Goal: Communication & Community: Answer question/provide support

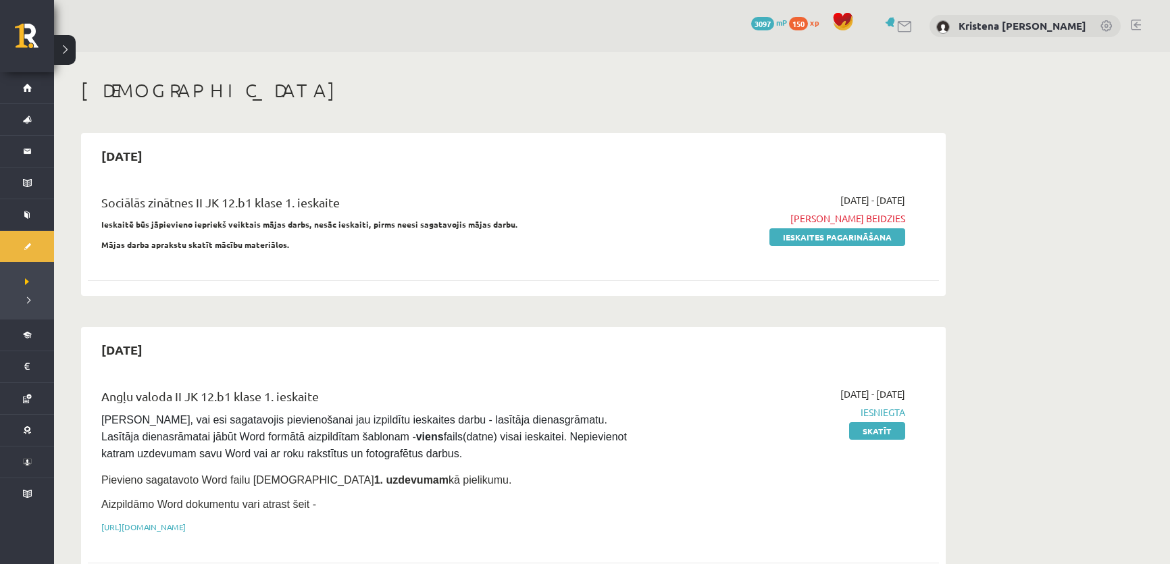
scroll to position [245, 0]
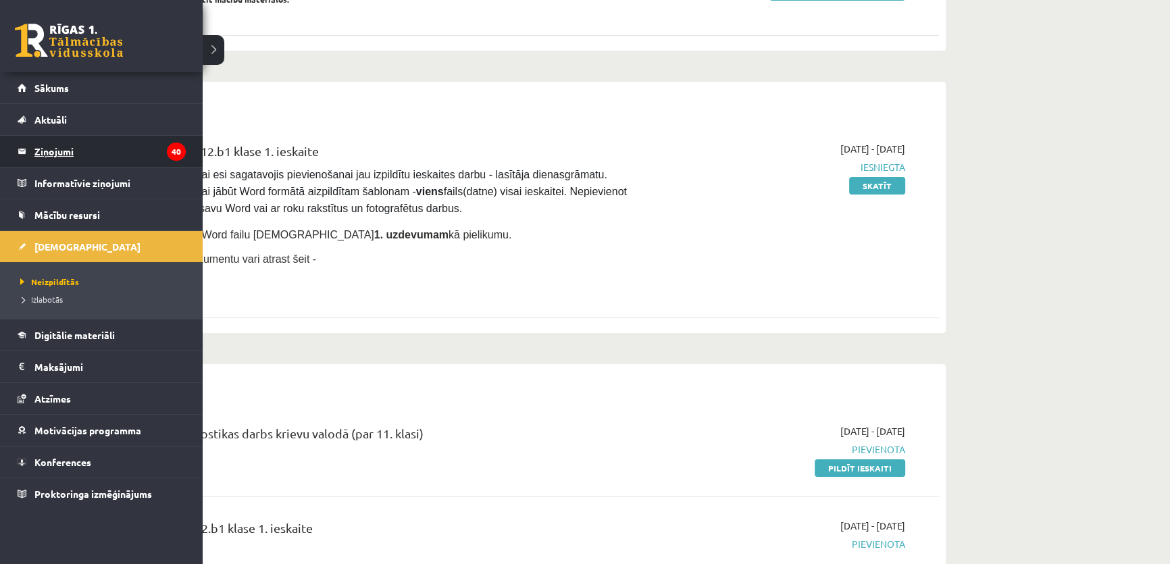
click at [37, 153] on legend "Ziņojumi 40" at bounding box center [109, 151] width 151 height 31
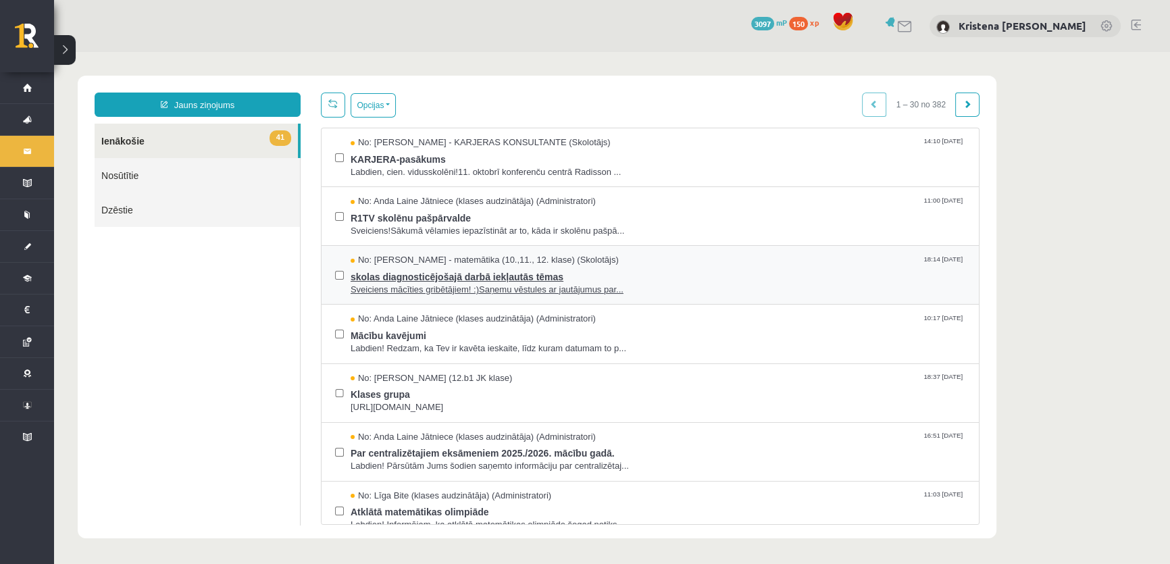
click at [476, 297] on span "Sveiciens mācīties gribētājiem! :)Saņemu vēstules ar jautājumus par..." at bounding box center [658, 290] width 615 height 13
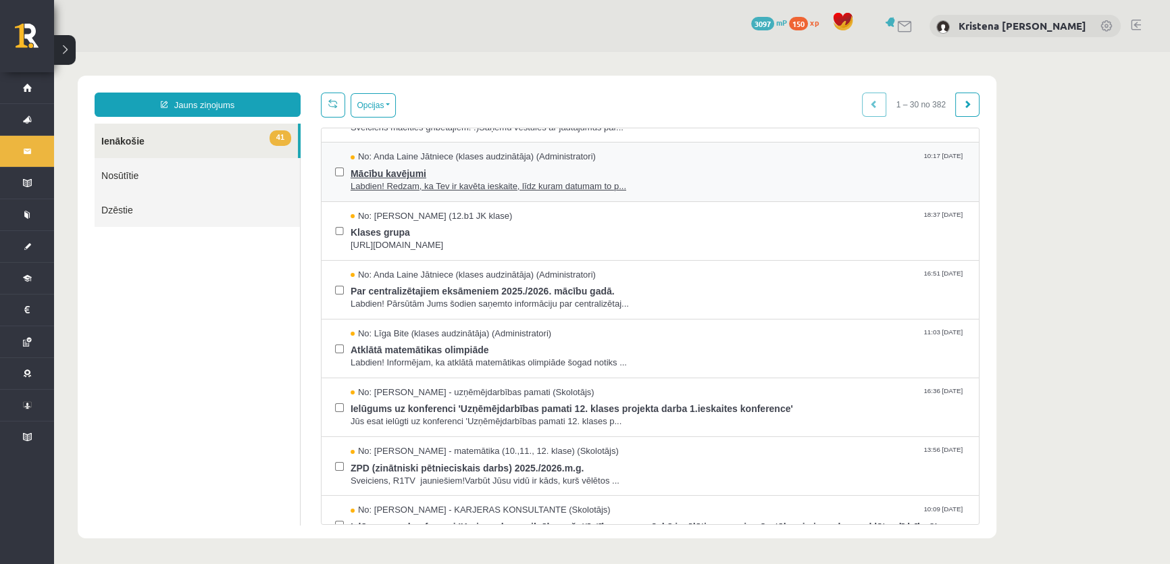
scroll to position [184, 0]
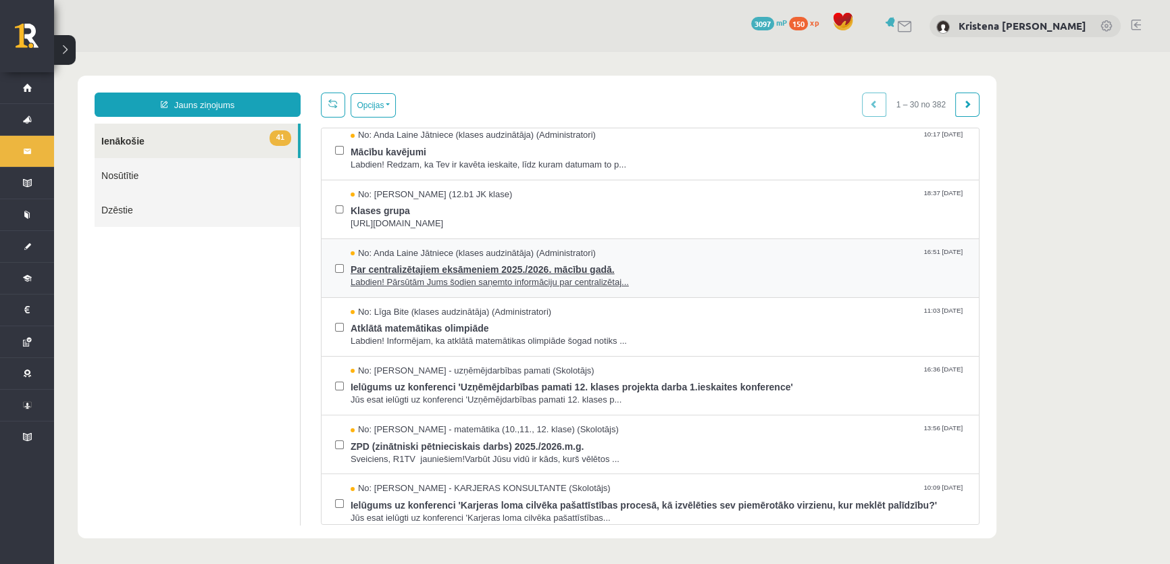
click at [445, 289] on span "Labdien! Pārsūtām Jums šodien saņemto informāciju par centralizētaj..." at bounding box center [658, 282] width 615 height 13
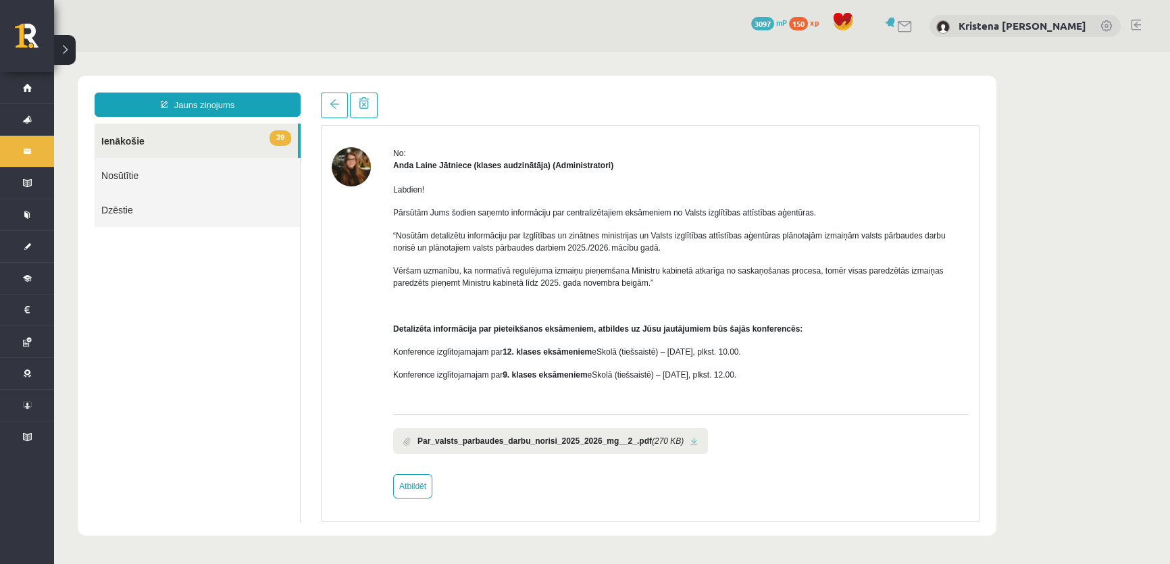
scroll to position [105, 0]
click at [413, 493] on link "Atbildēt" at bounding box center [412, 486] width 39 height 24
type input "**********"
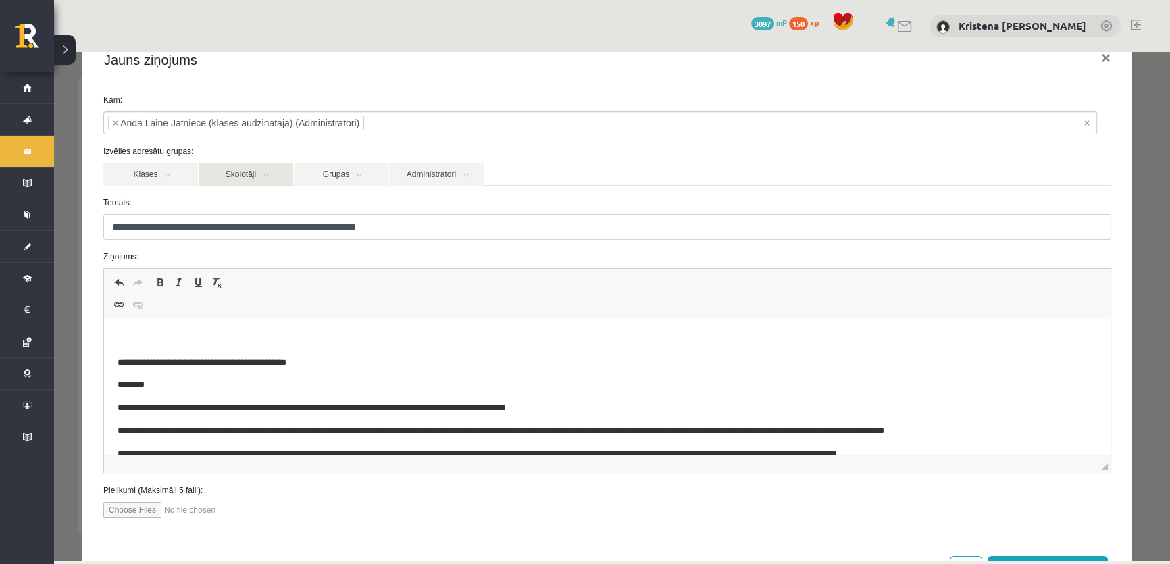
scroll to position [0, 0]
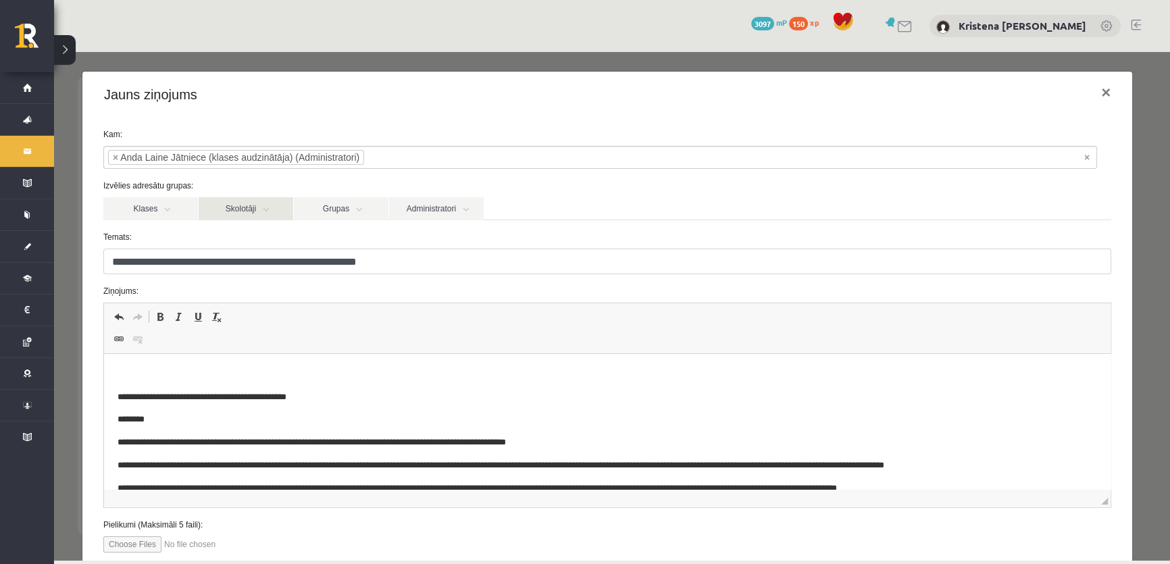
click at [255, 220] on link "Skolotāji" at bounding box center [246, 208] width 95 height 23
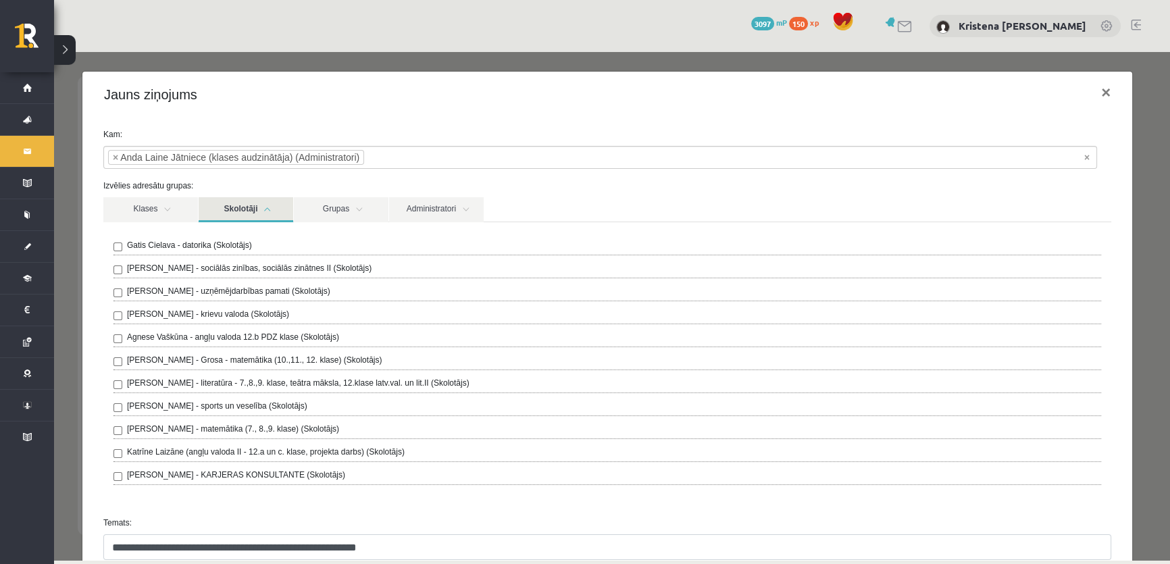
click at [363, 118] on div "Jauns ziņojums ×" at bounding box center [607, 95] width 1050 height 46
click at [259, 222] on link "Skolotāji" at bounding box center [246, 209] width 95 height 25
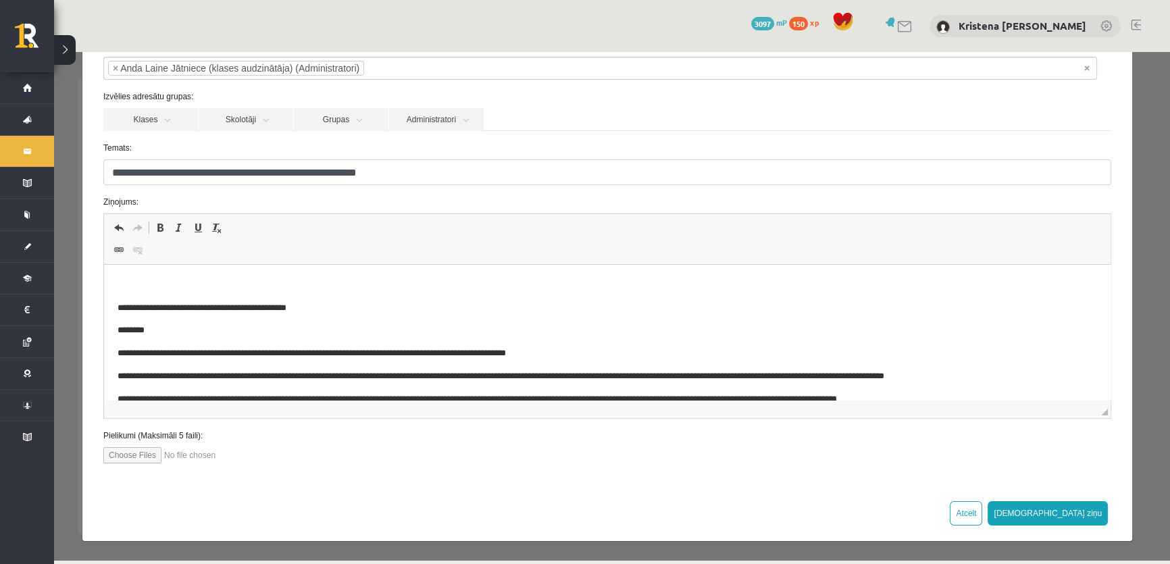
scroll to position [168, 0]
click at [172, 278] on p "Bagātinātā teksta redaktors, wiswyg-editor-47433823471160-1760342765-525" at bounding box center [607, 285] width 980 height 14
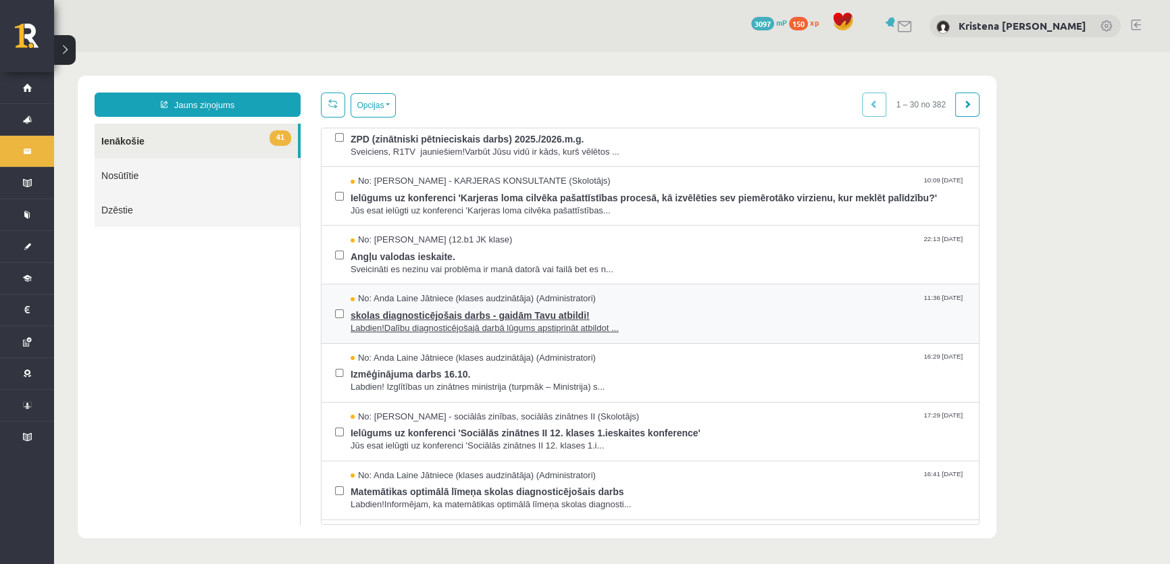
scroll to position [553, 0]
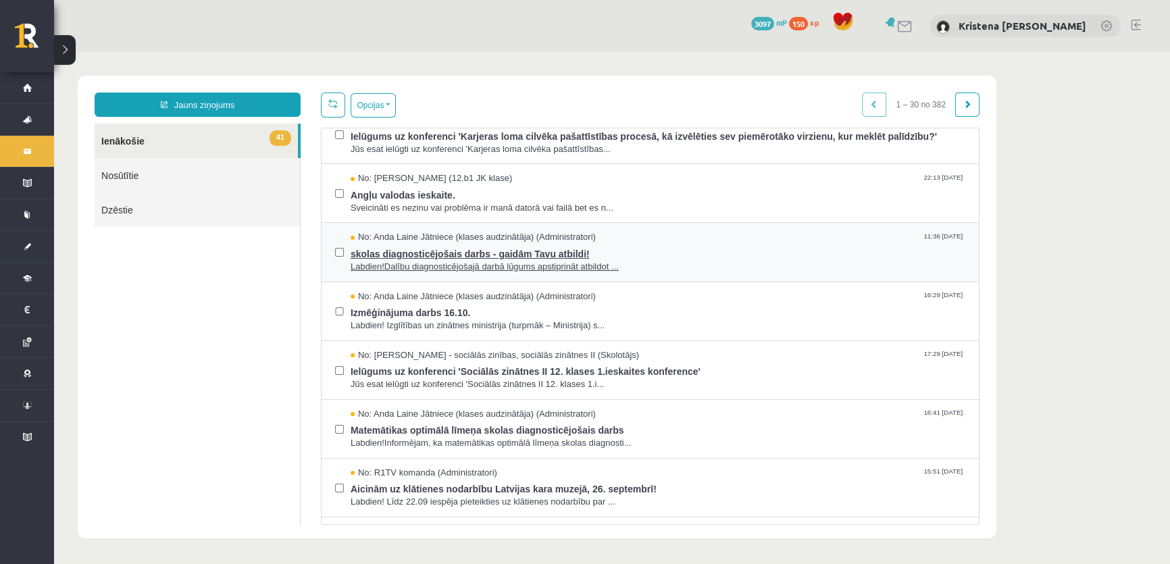
click at [520, 274] on span "Labdien!Dalību diagnosticējošajā darbā lūgums apstiprināt atbildot ..." at bounding box center [658, 267] width 615 height 13
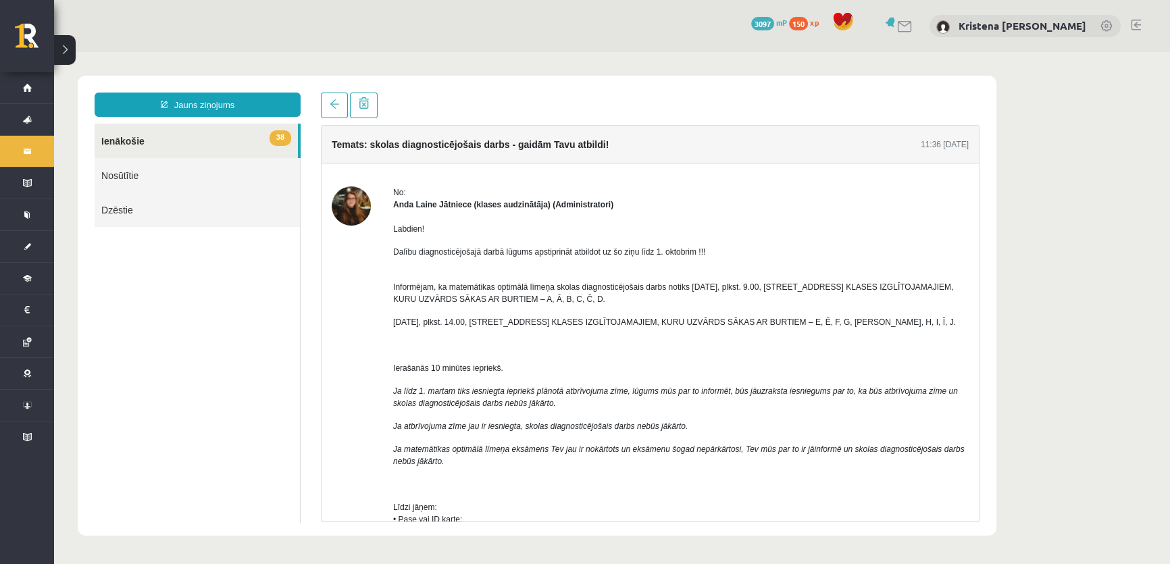
scroll to position [0, 0]
click at [513, 150] on h4 "Temats: skolas diagnosticējošais darbs - gaidām Tavu atbildi!" at bounding box center [470, 144] width 277 height 11
click at [346, 114] on link at bounding box center [334, 106] width 27 height 26
click at [345, 109] on link at bounding box center [334, 106] width 27 height 26
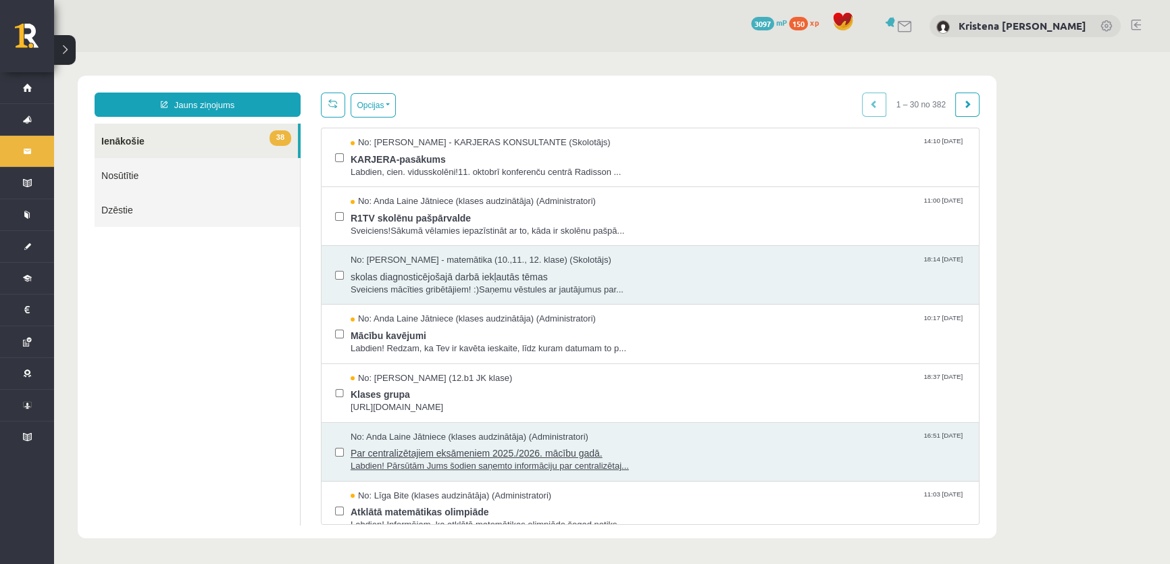
click at [547, 460] on span "Par centralizētajiem eksāmeniem 2025./2026. mācību gadā." at bounding box center [658, 451] width 615 height 17
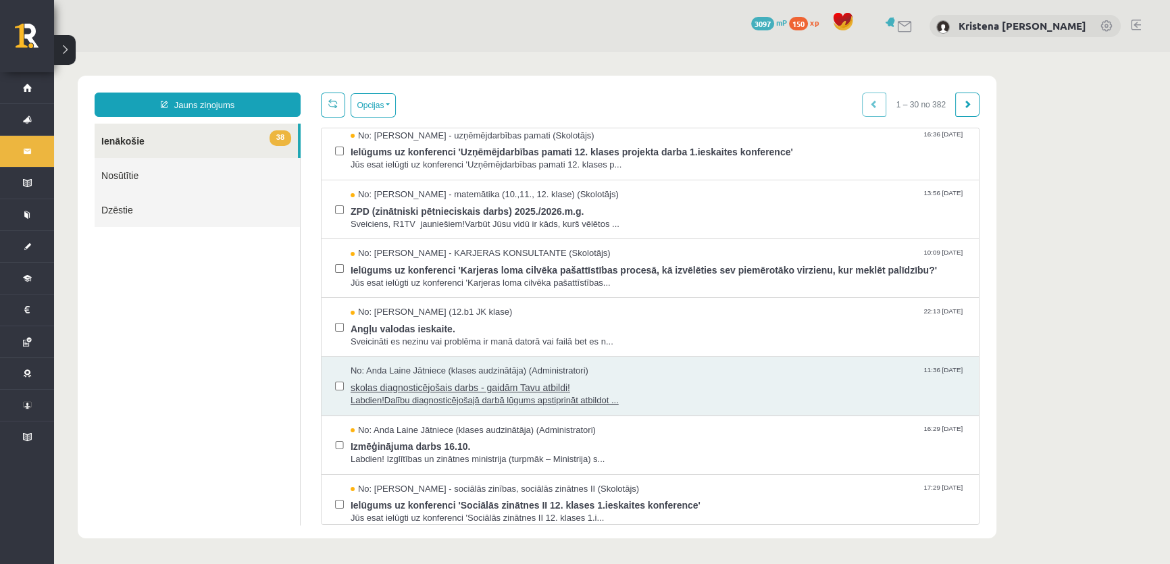
scroll to position [430, 0]
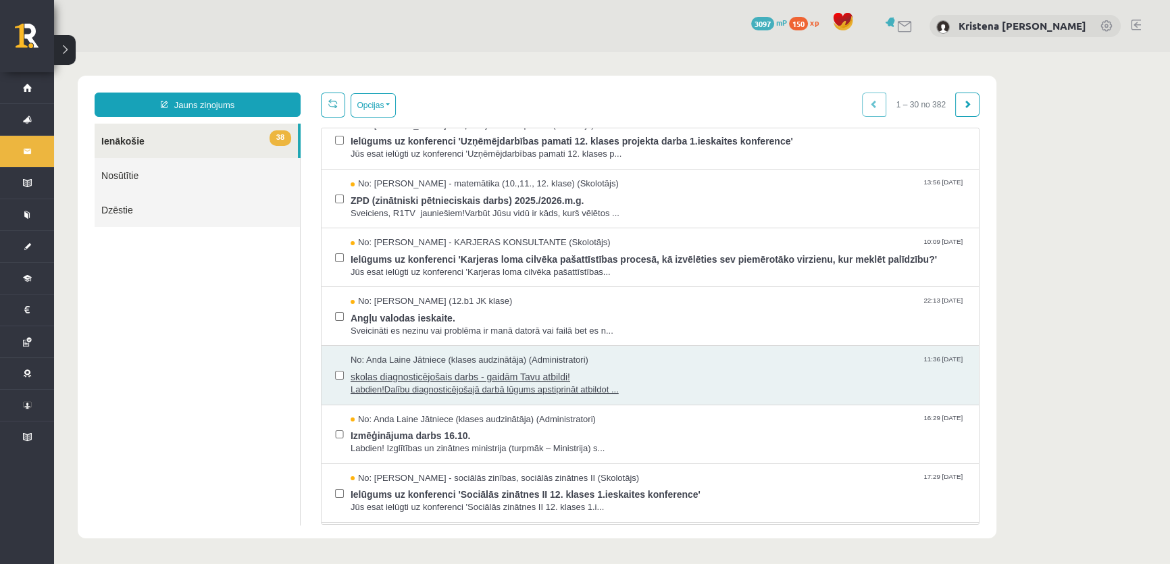
click at [482, 397] on span "Labdien!Dalību diagnosticējošajā darbā lūgums apstiprināt atbildot ..." at bounding box center [658, 390] width 615 height 13
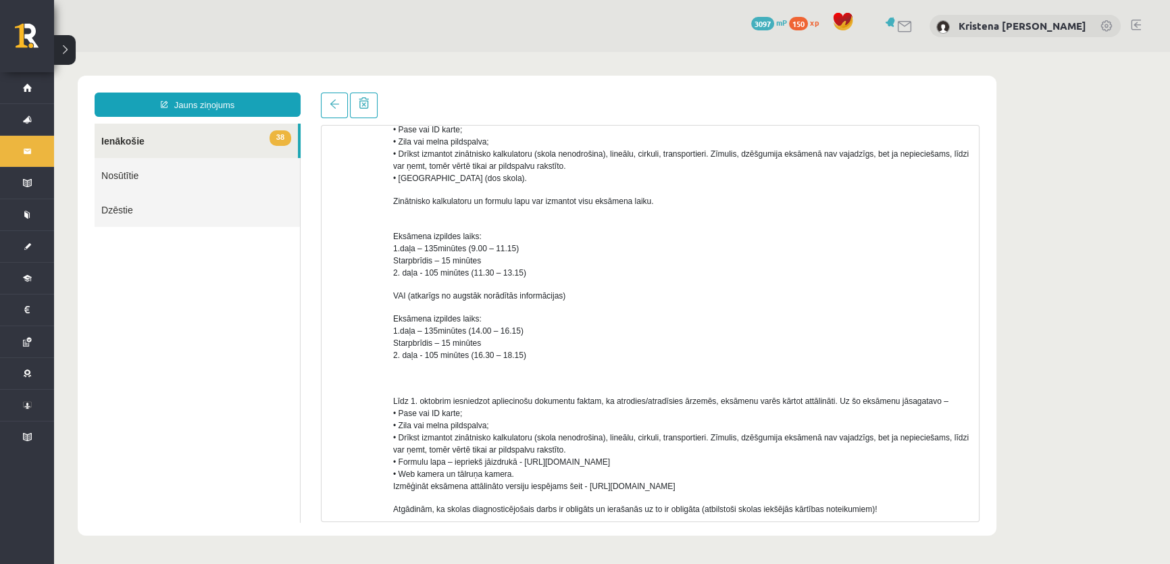
scroll to position [0, 0]
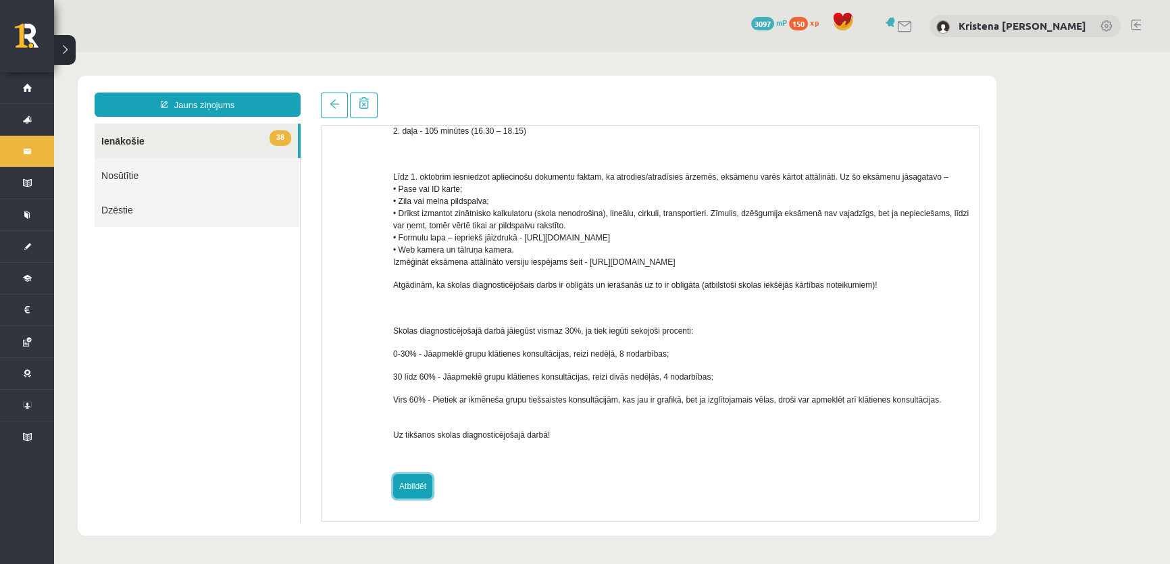
click at [419, 492] on link "Atbildēt" at bounding box center [412, 486] width 39 height 24
type input "**********"
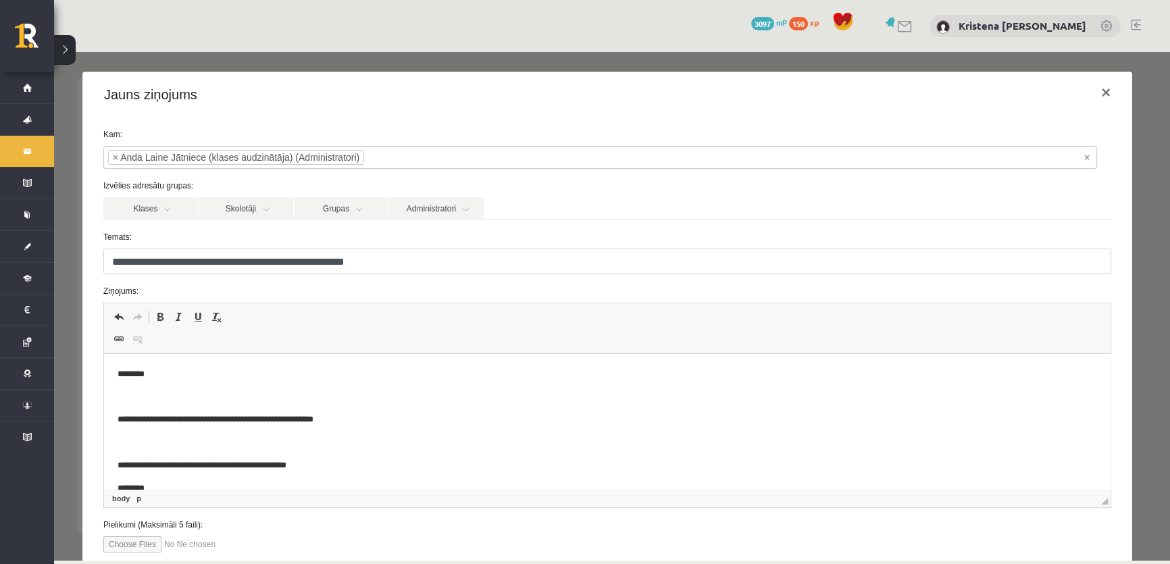
drag, startPoint x: 353, startPoint y: 424, endPoint x: 363, endPoint y: 424, distance: 10.2
click at [355, 424] on p "**********" at bounding box center [595, 420] width 956 height 14
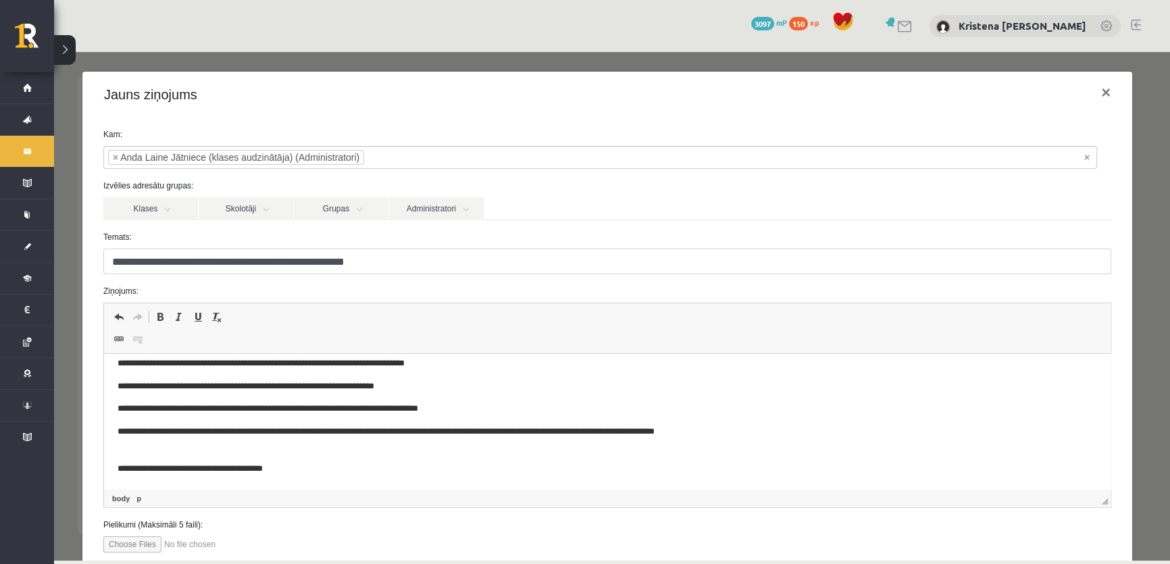
click at [338, 165] on li "× [PERSON_NAME] Jātniece (klases audzinātāja) (Administratori)" at bounding box center [236, 157] width 256 height 15
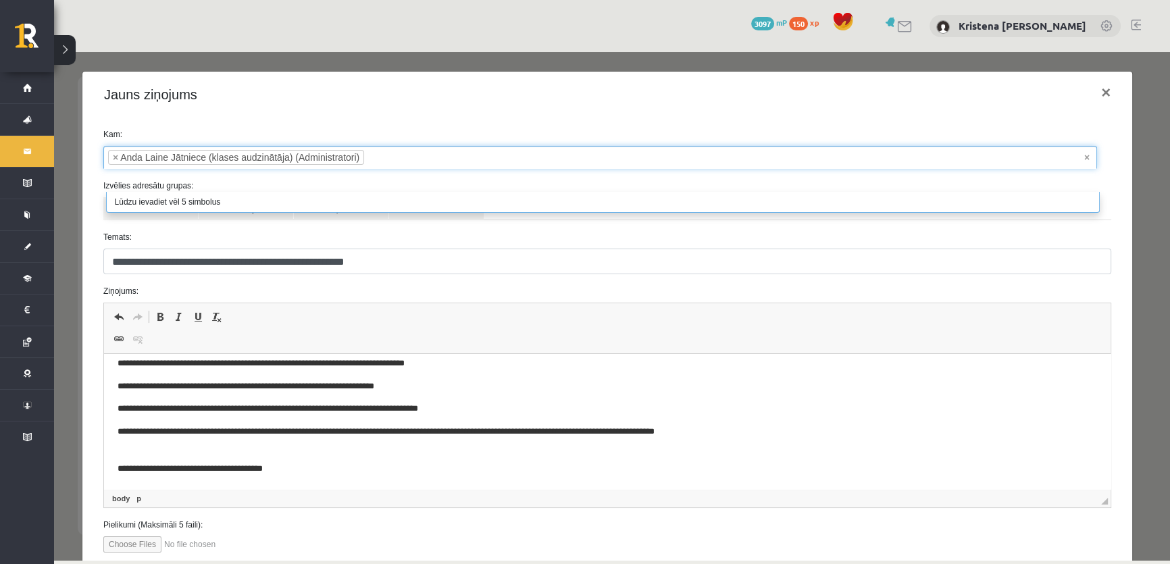
click at [435, 109] on div "Jauns ziņojums ×" at bounding box center [607, 95] width 1050 height 46
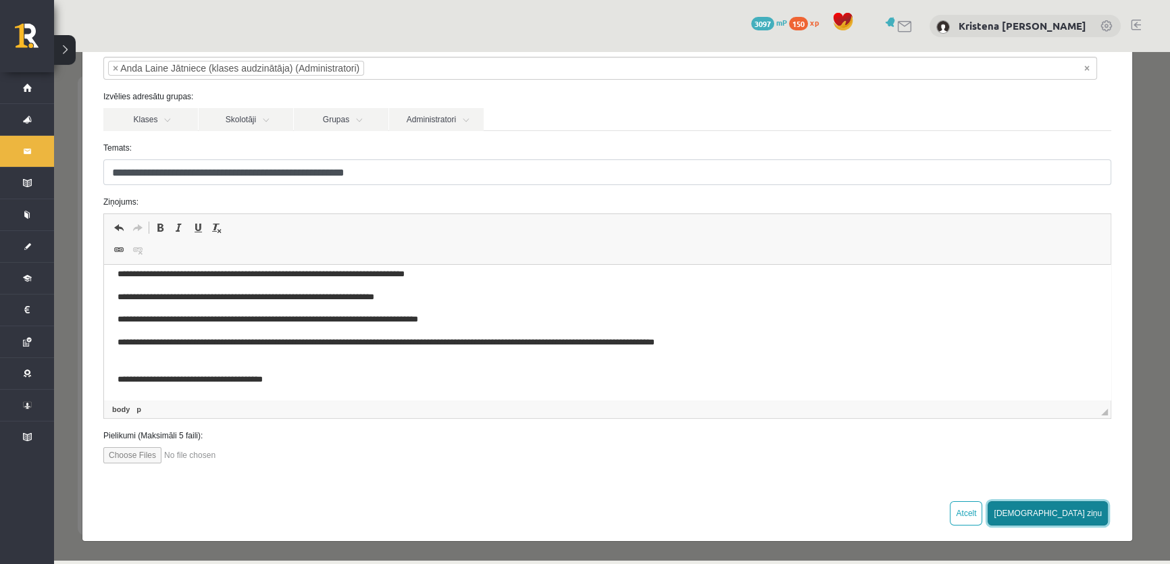
click at [1075, 508] on button "[DEMOGRAPHIC_DATA] ziņu" at bounding box center [1048, 513] width 120 height 24
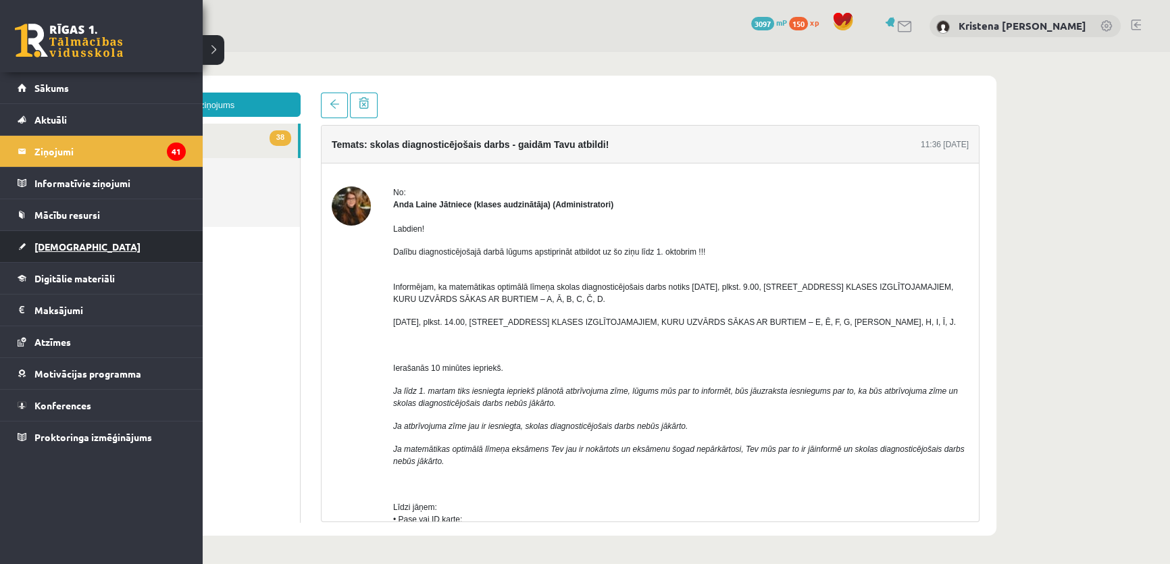
click at [57, 243] on span "[DEMOGRAPHIC_DATA]" at bounding box center [87, 247] width 106 height 12
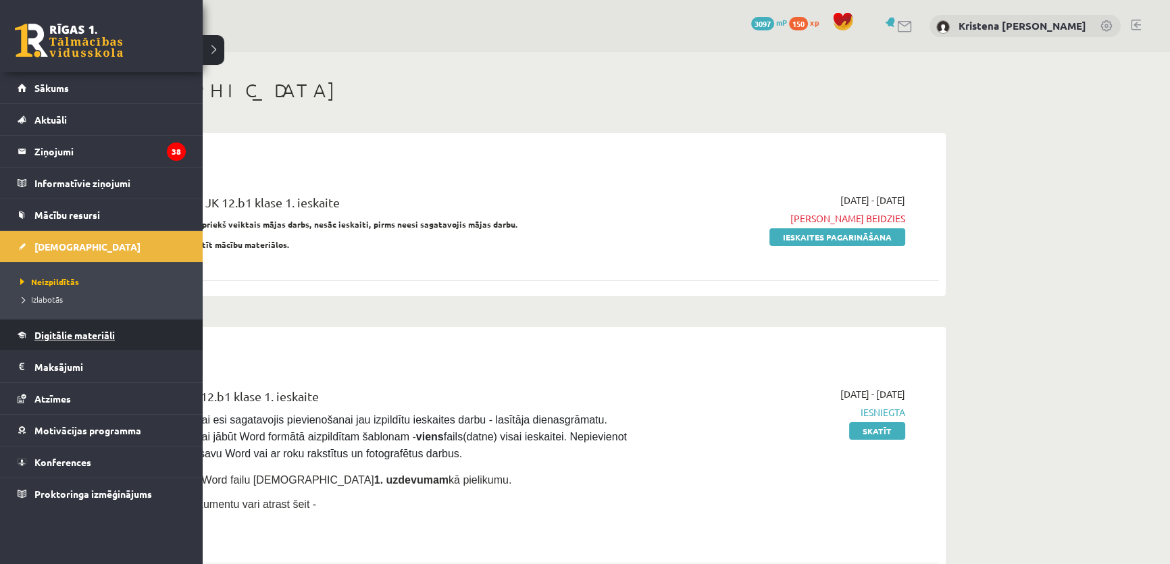
click at [65, 344] on link "Digitālie materiāli" at bounding box center [102, 335] width 168 height 31
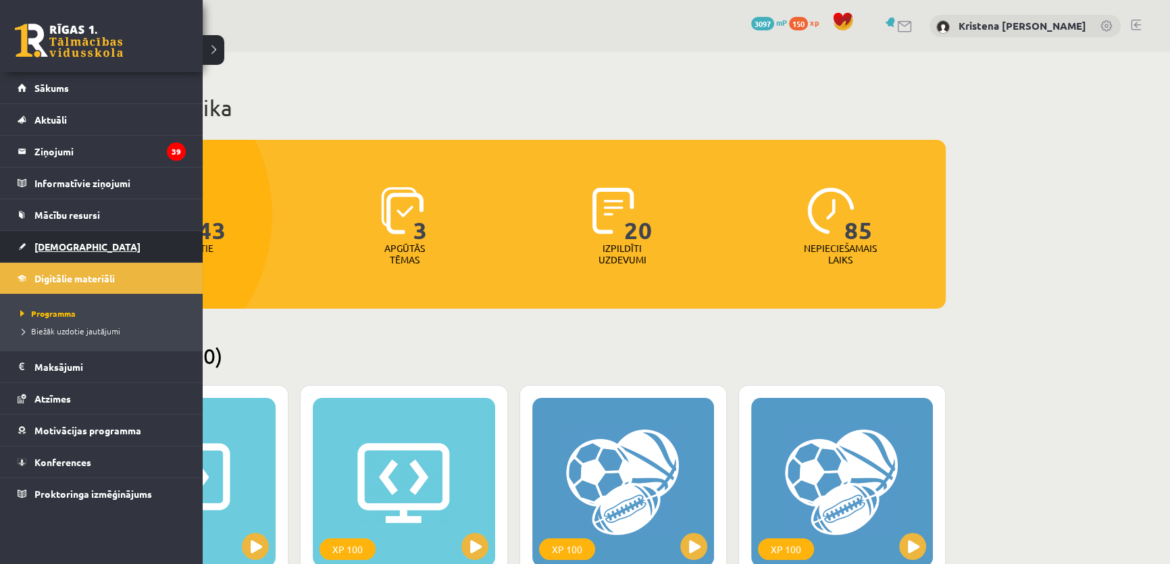
click at [48, 244] on span "[DEMOGRAPHIC_DATA]" at bounding box center [87, 247] width 106 height 12
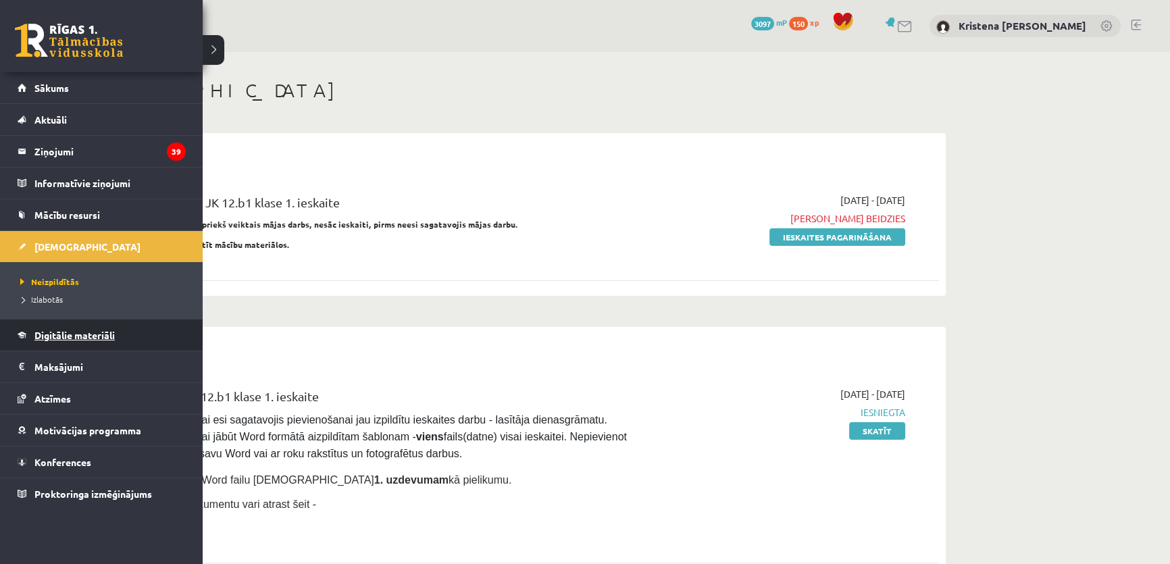
click at [61, 333] on span "Digitālie materiāli" at bounding box center [74, 335] width 80 height 12
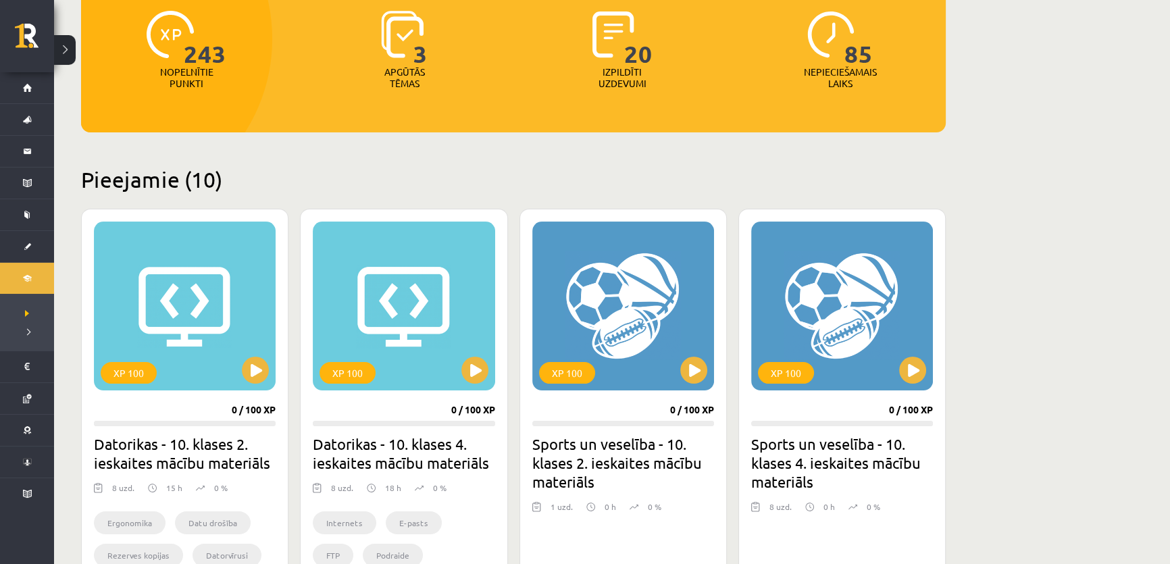
scroll to position [245, 0]
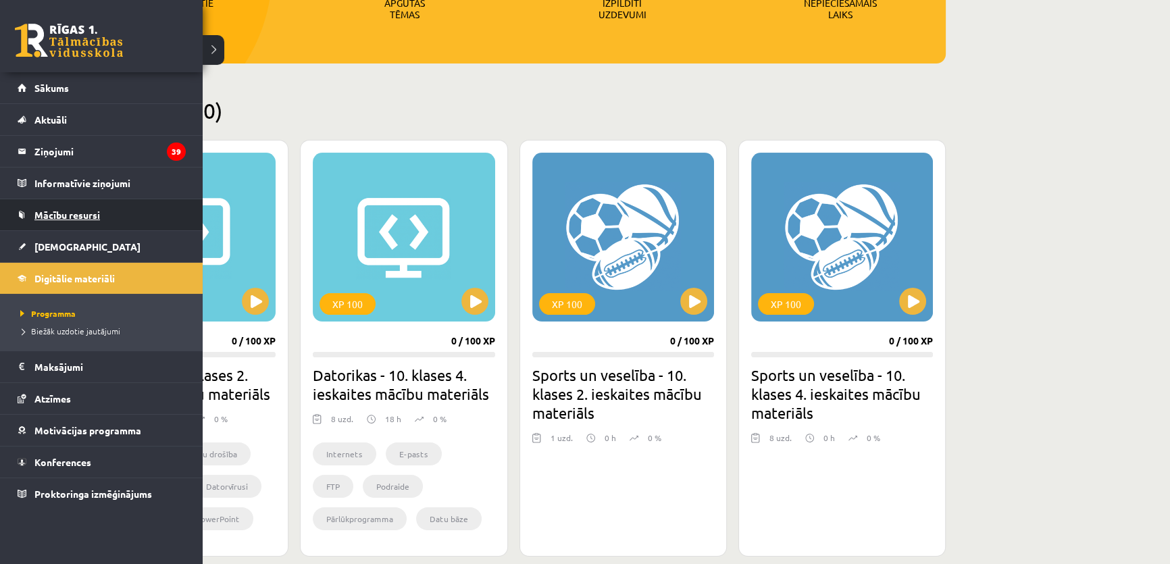
click at [61, 214] on span "Mācību resursi" at bounding box center [67, 215] width 66 height 12
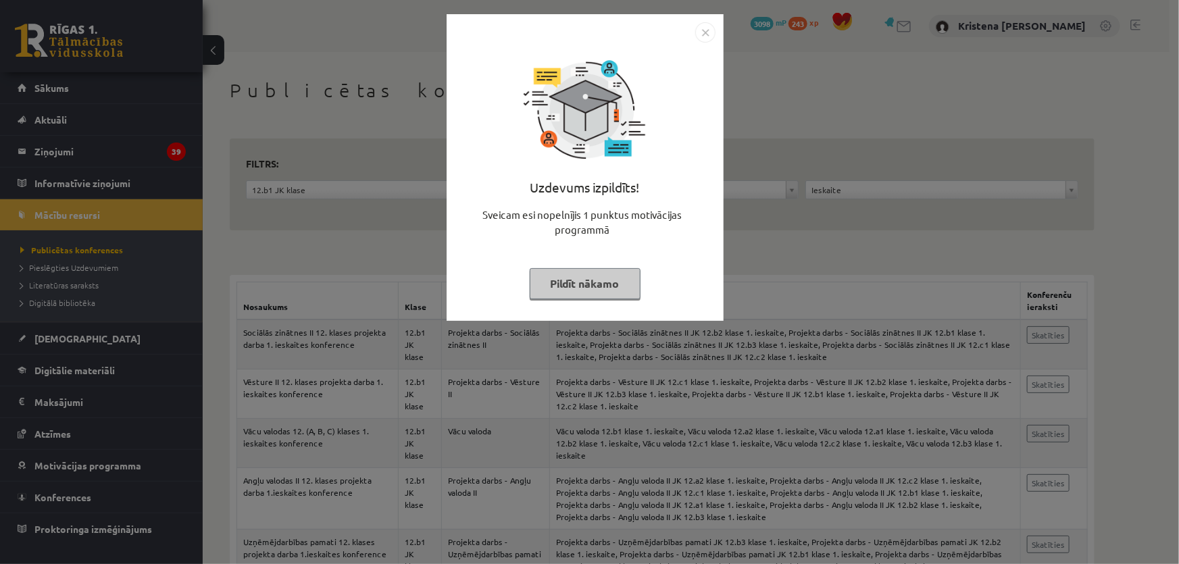
click at [569, 275] on button "Pildīt nākamo" at bounding box center [585, 283] width 111 height 31
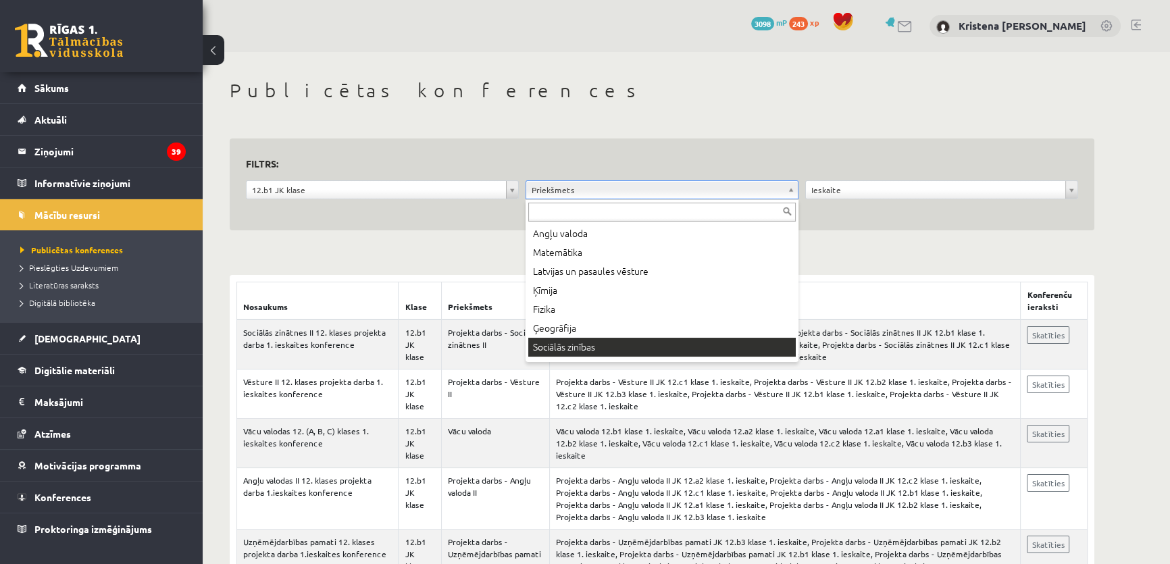
scroll to position [122, 0]
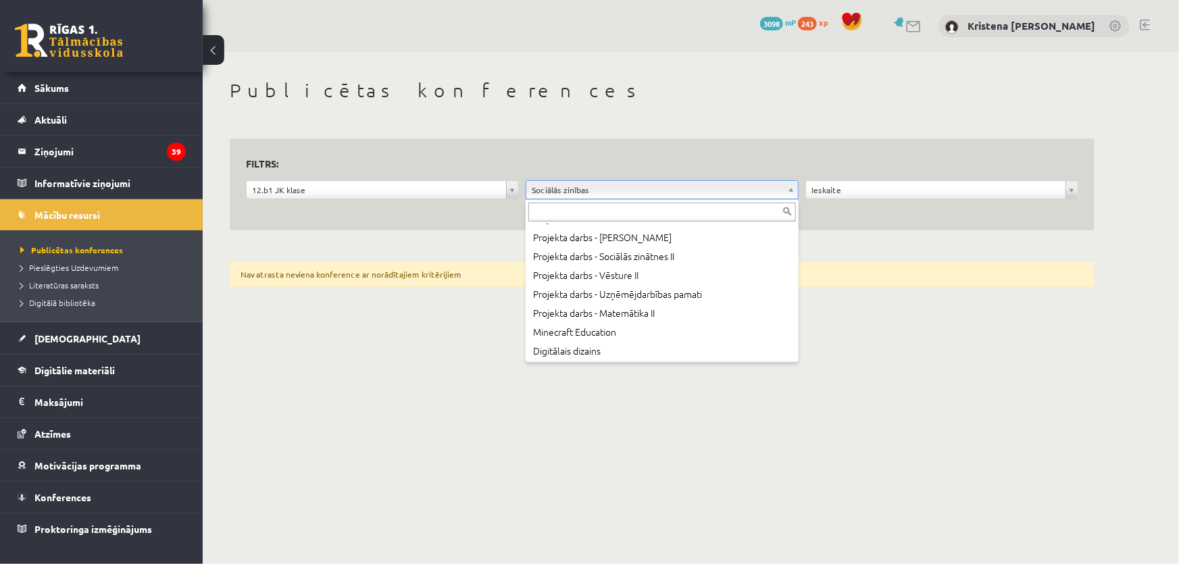
scroll to position [669, 0]
